Goal: Task Accomplishment & Management: Use online tool/utility

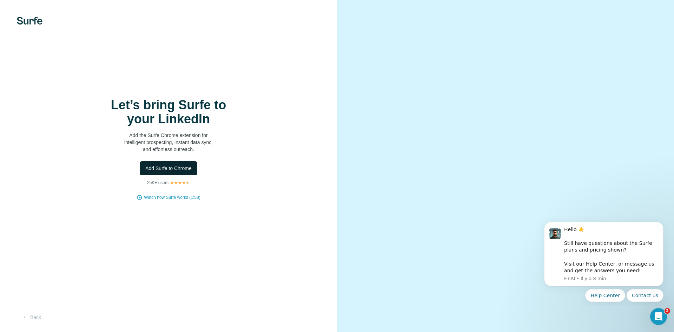
click at [176, 169] on span "Add Surfe to Chrome" at bounding box center [168, 168] width 46 height 7
